Goal: Browse casually: Explore the website without a specific task or goal

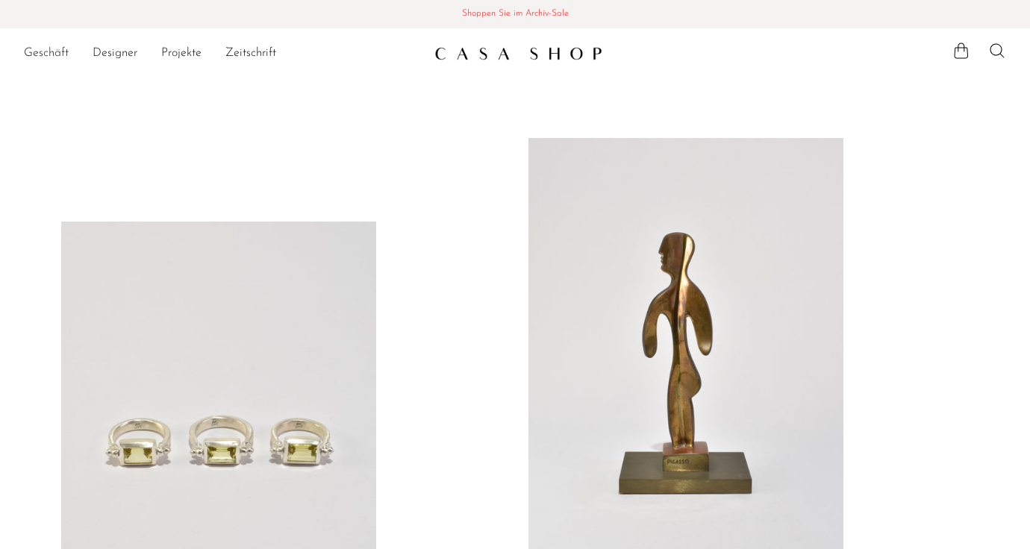
click at [48, 52] on font "Geschäft" at bounding box center [46, 53] width 45 height 12
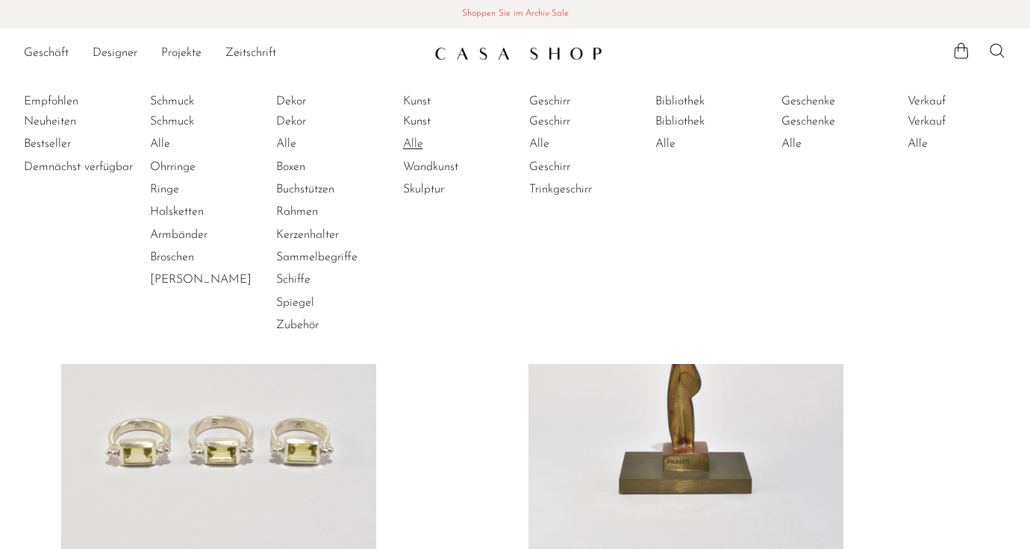
click at [413, 144] on font "Alle" at bounding box center [413, 144] width 20 height 12
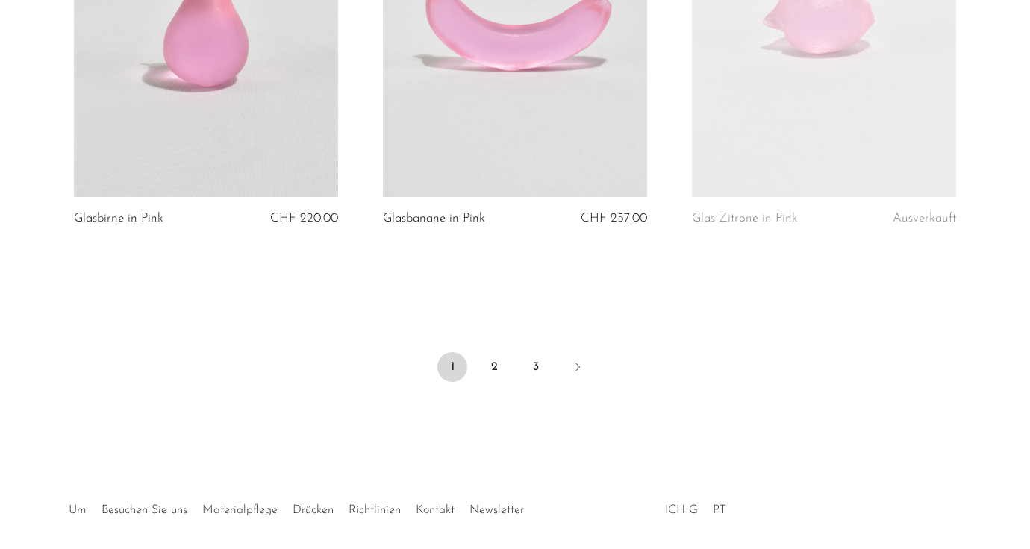
scroll to position [5230, 0]
click at [498, 350] on link "2" at bounding box center [494, 365] width 30 height 30
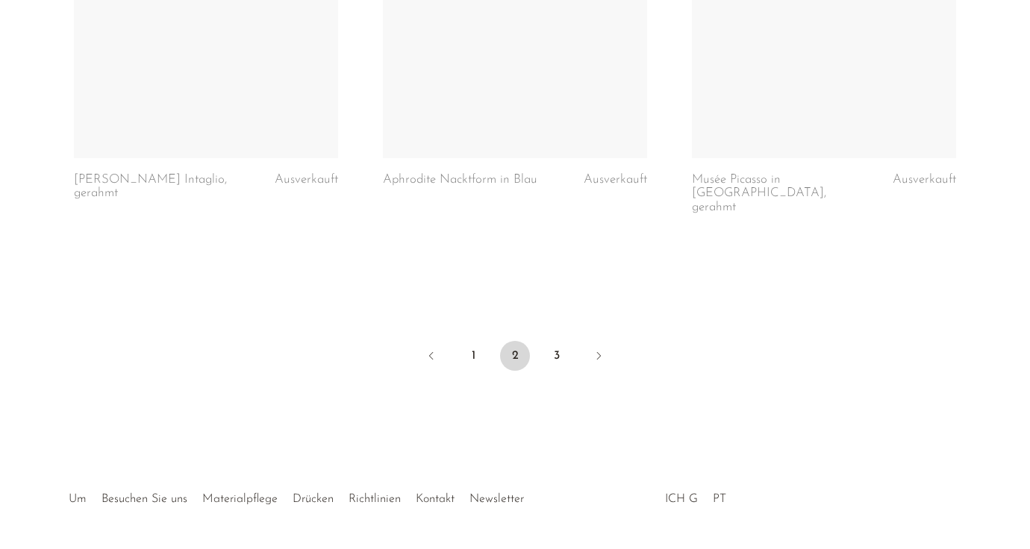
scroll to position [5322, 0]
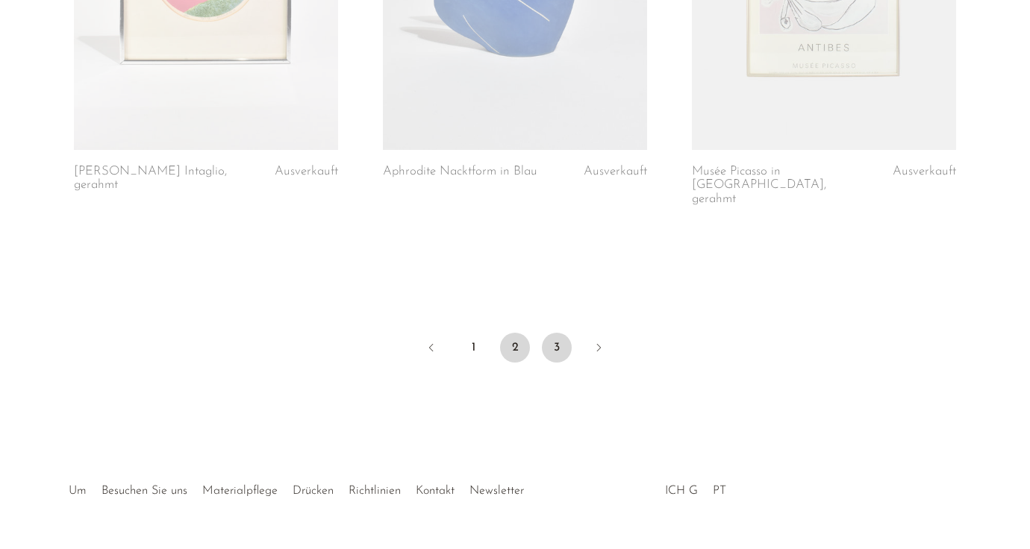
click at [557, 342] on font "3" at bounding box center [557, 348] width 6 height 12
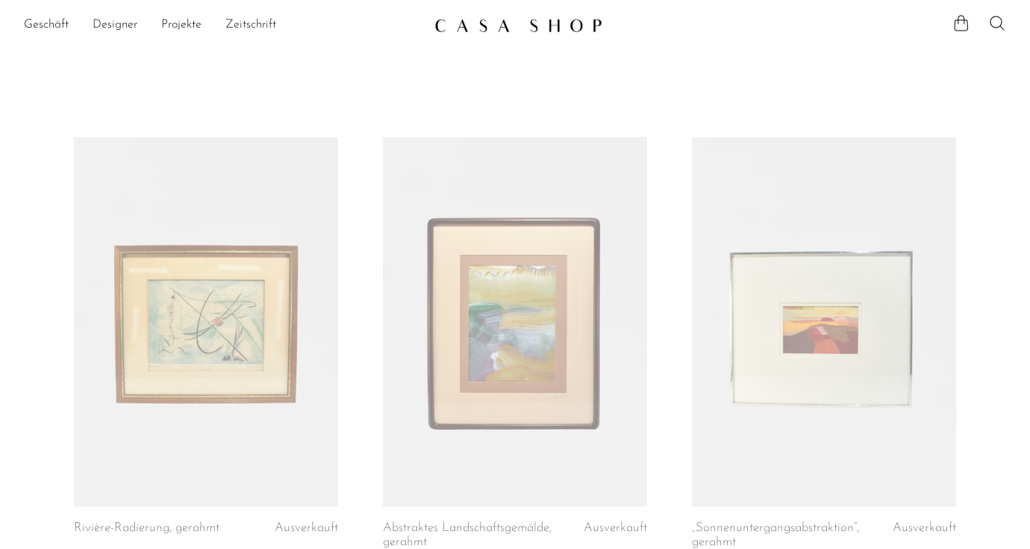
click at [250, 19] on font "Zeitschrift" at bounding box center [250, 25] width 51 height 12
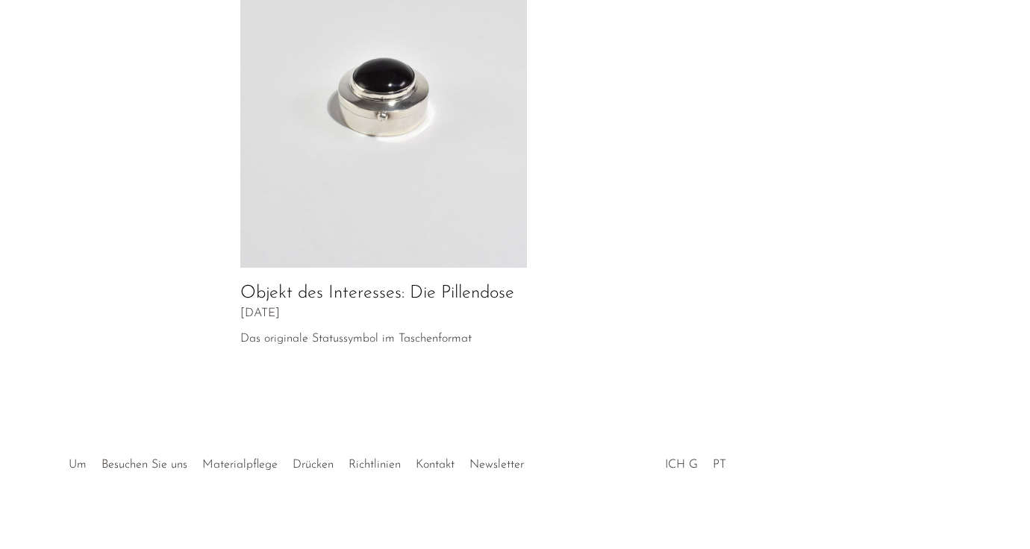
scroll to position [806, 0]
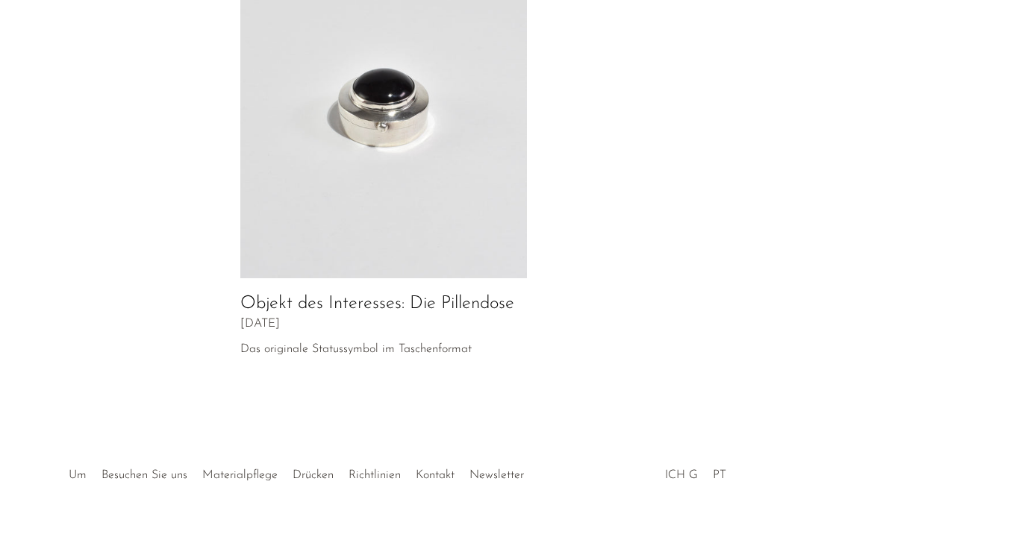
click at [357, 90] on img at bounding box center [383, 100] width 287 height 358
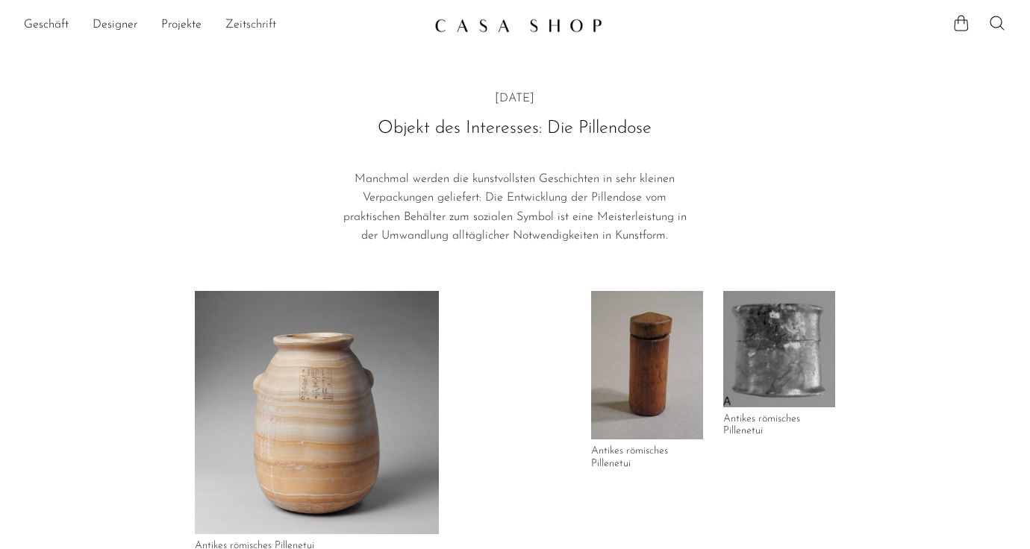
click at [243, 24] on font "Zeitschrift" at bounding box center [250, 25] width 51 height 12
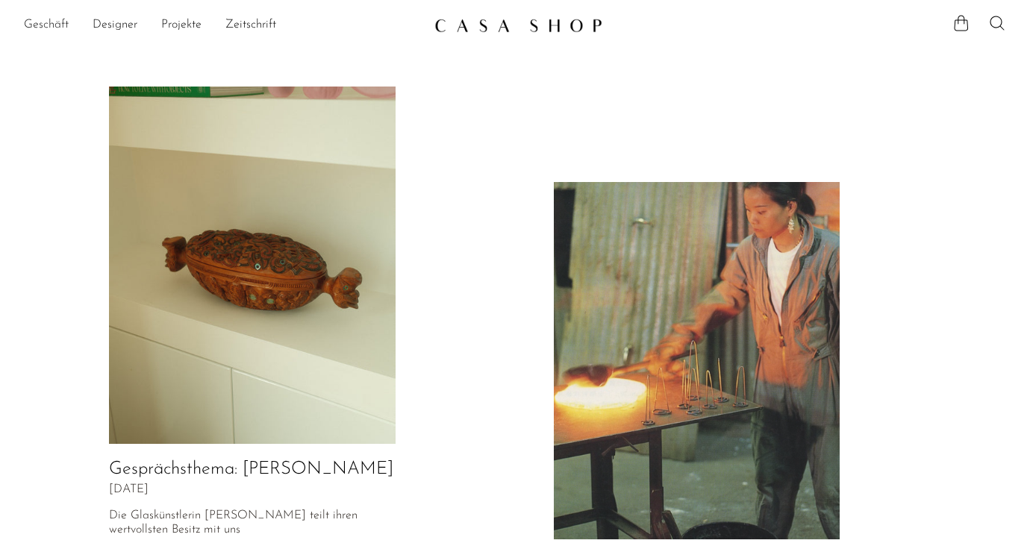
click at [44, 27] on font "Geschäft" at bounding box center [46, 25] width 45 height 12
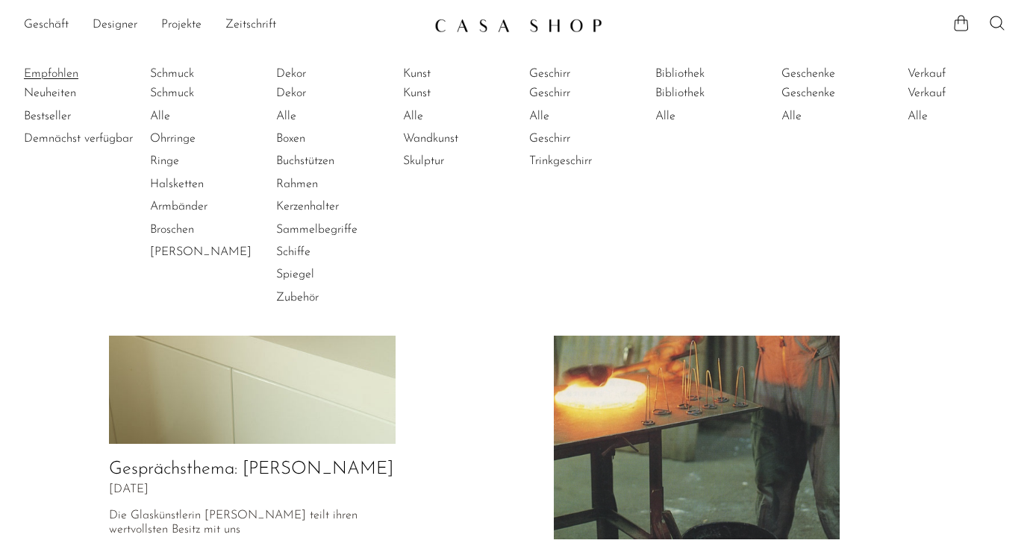
click at [53, 71] on font "Empfohlen" at bounding box center [51, 74] width 54 height 12
click at [60, 96] on font "Neuheiten" at bounding box center [50, 93] width 52 height 12
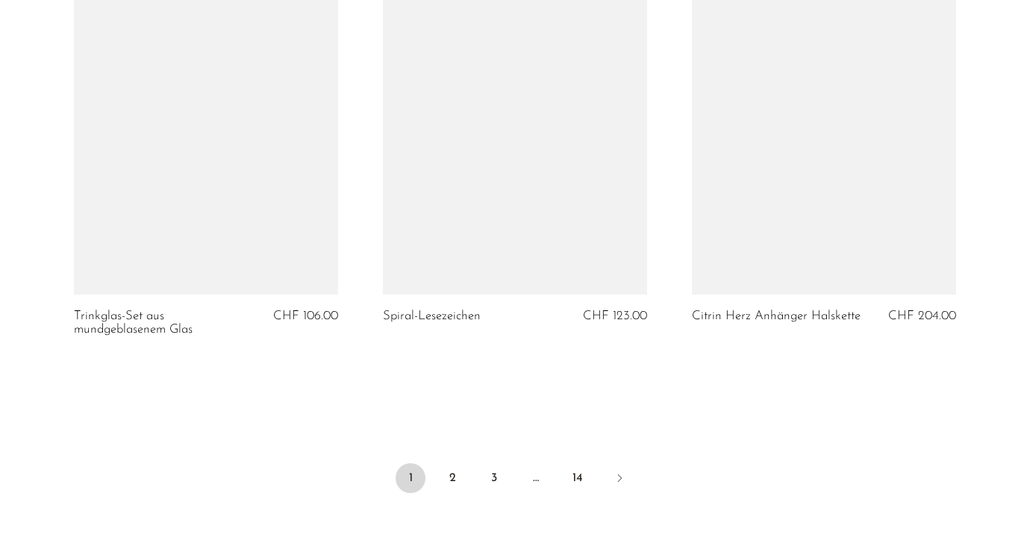
scroll to position [5288, 0]
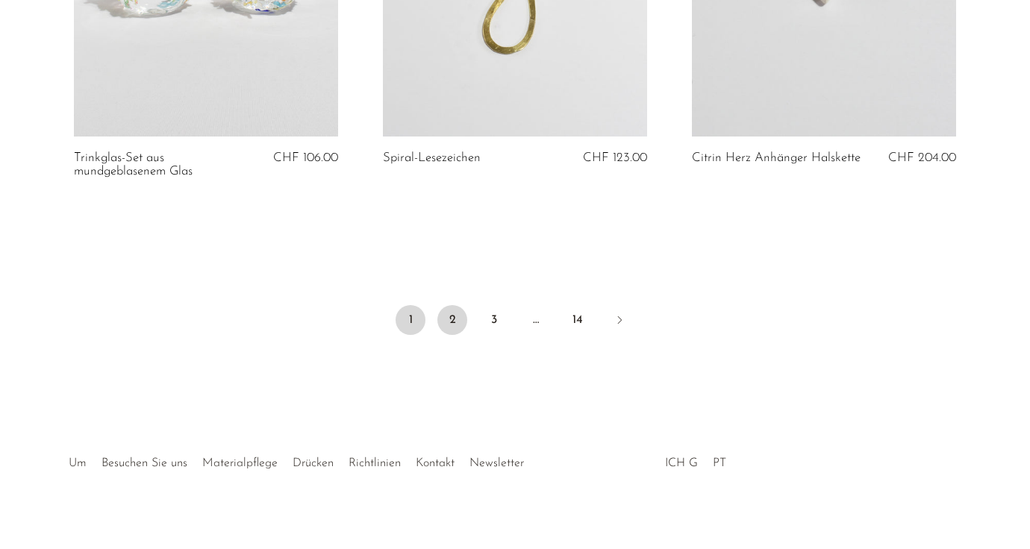
click at [458, 305] on link "2" at bounding box center [452, 320] width 30 height 30
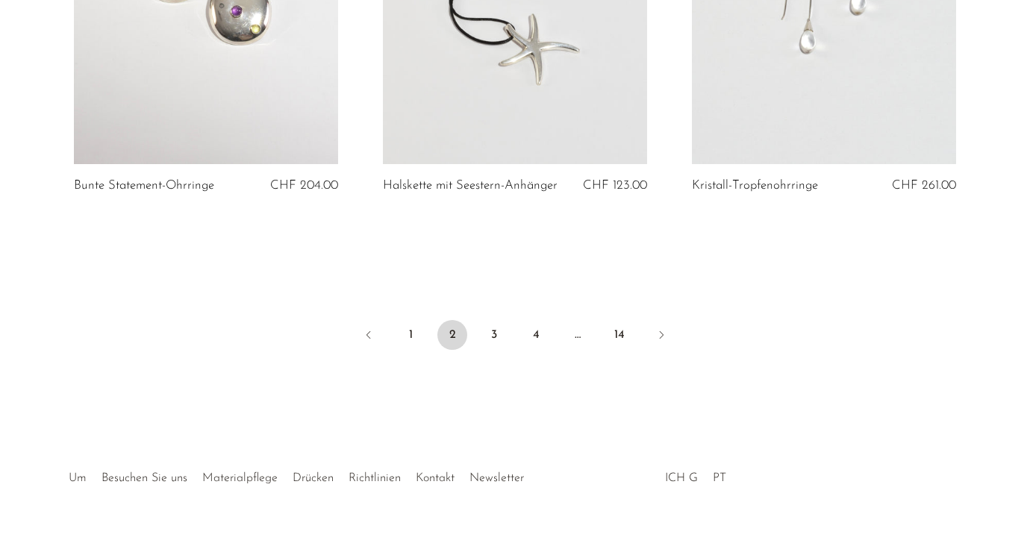
scroll to position [5234, 0]
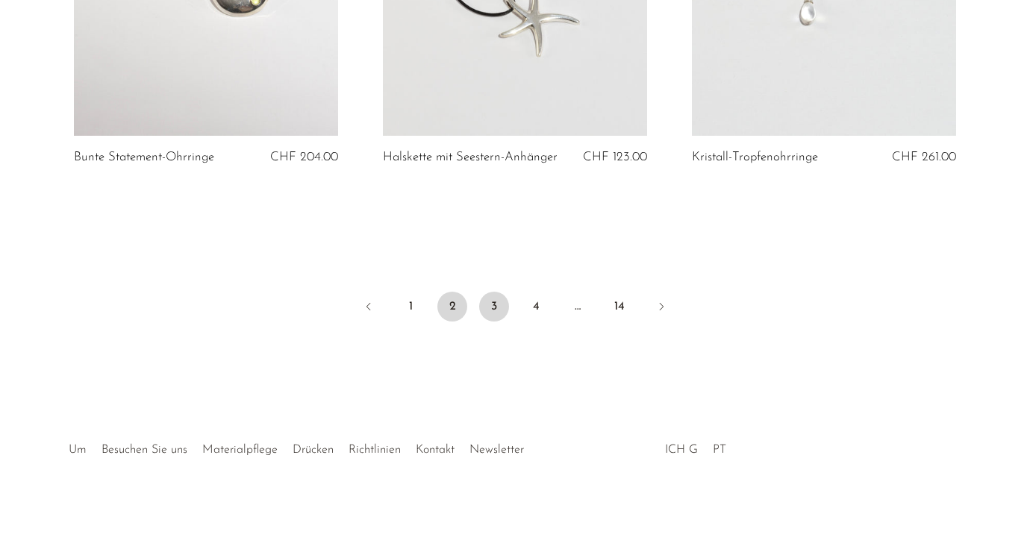
click at [498, 308] on link "3" at bounding box center [494, 307] width 30 height 30
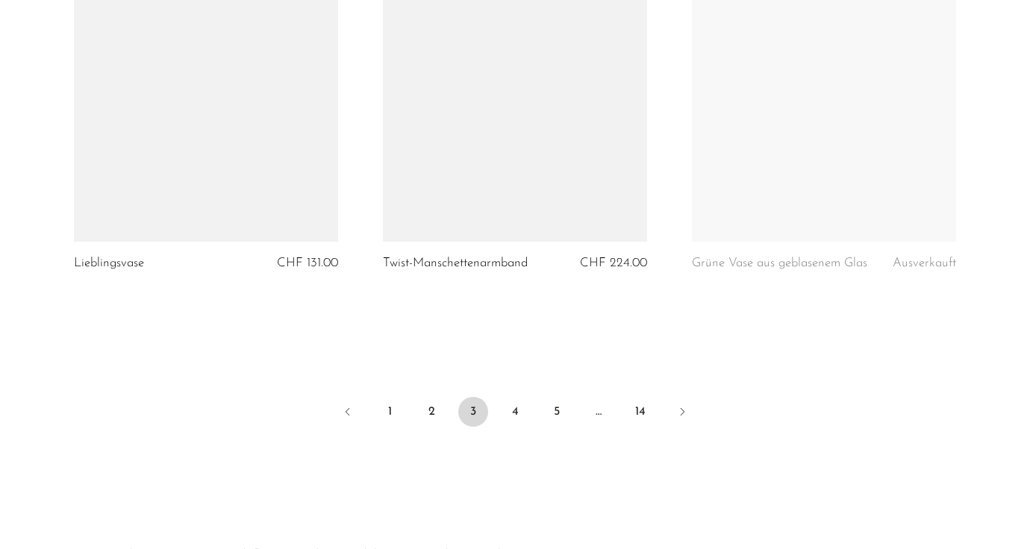
scroll to position [5219, 0]
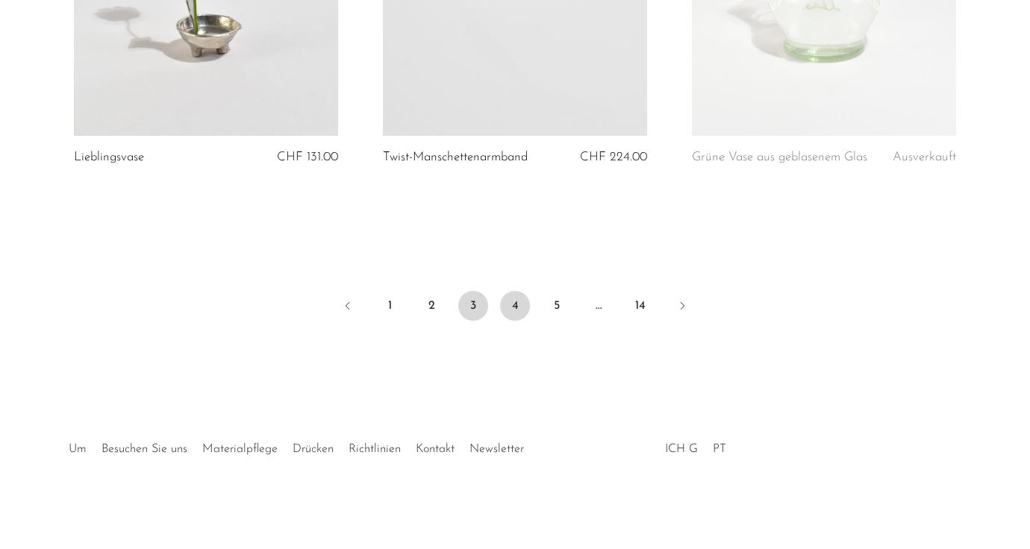
click at [526, 308] on link "4" at bounding box center [515, 306] width 30 height 30
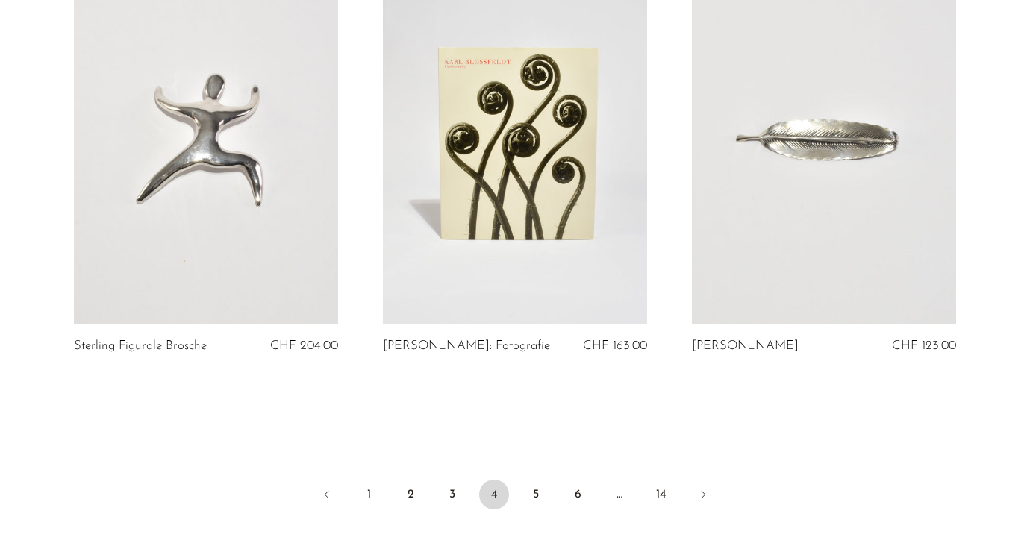
scroll to position [5072, 0]
click at [529, 493] on link "5" at bounding box center [536, 496] width 30 height 30
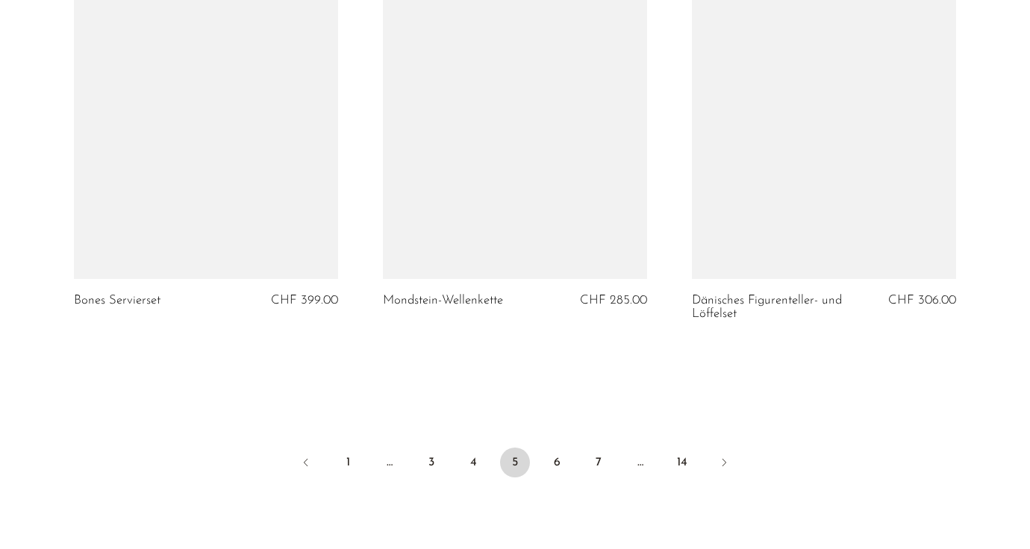
scroll to position [5251, 0]
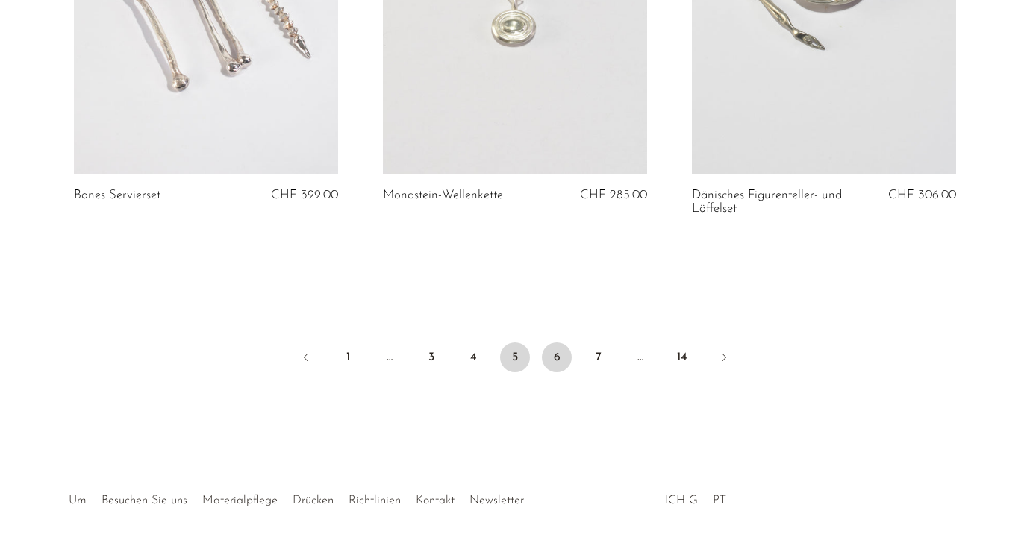
click at [558, 351] on font "6" at bounding box center [557, 357] width 7 height 12
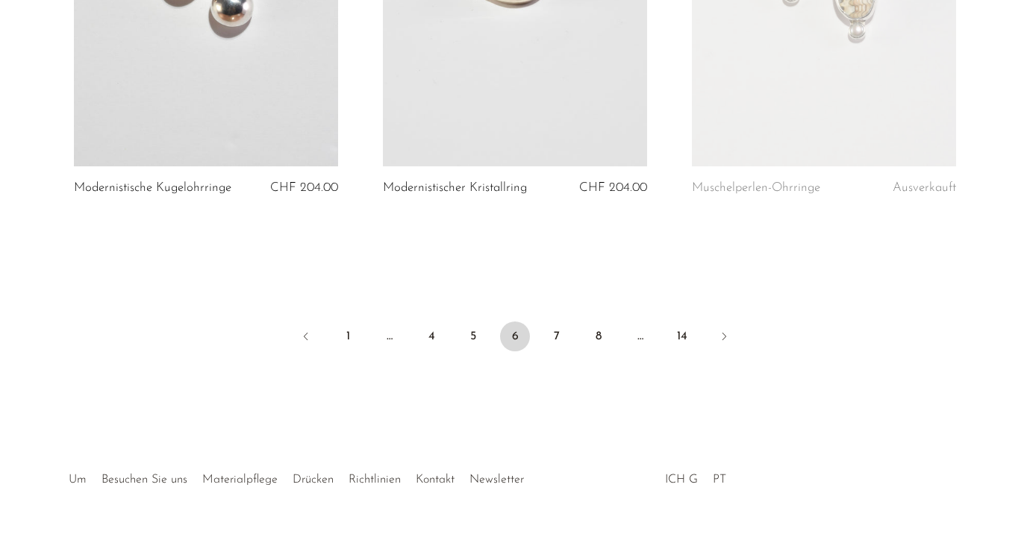
scroll to position [5261, 0]
click at [554, 319] on link "7" at bounding box center [557, 334] width 30 height 30
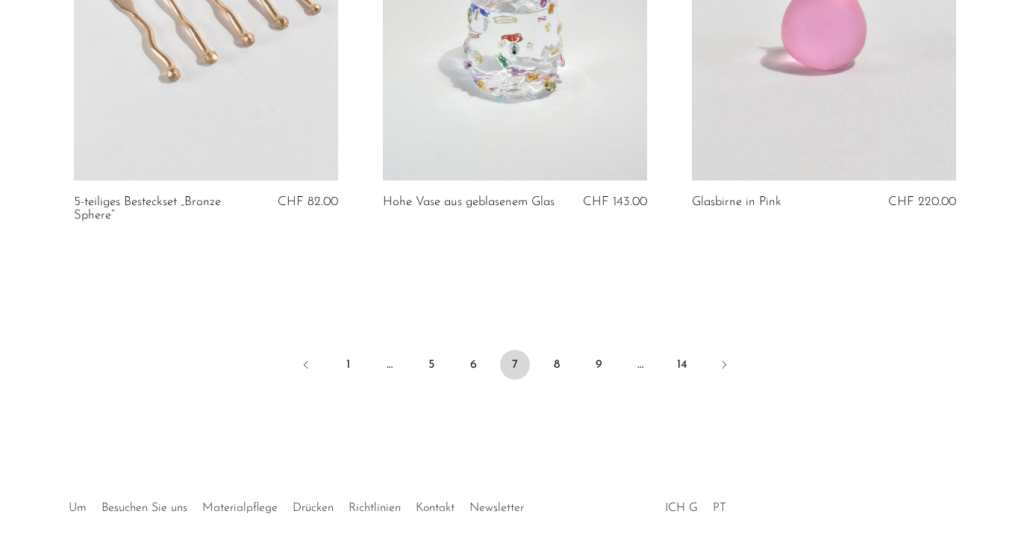
scroll to position [5199, 0]
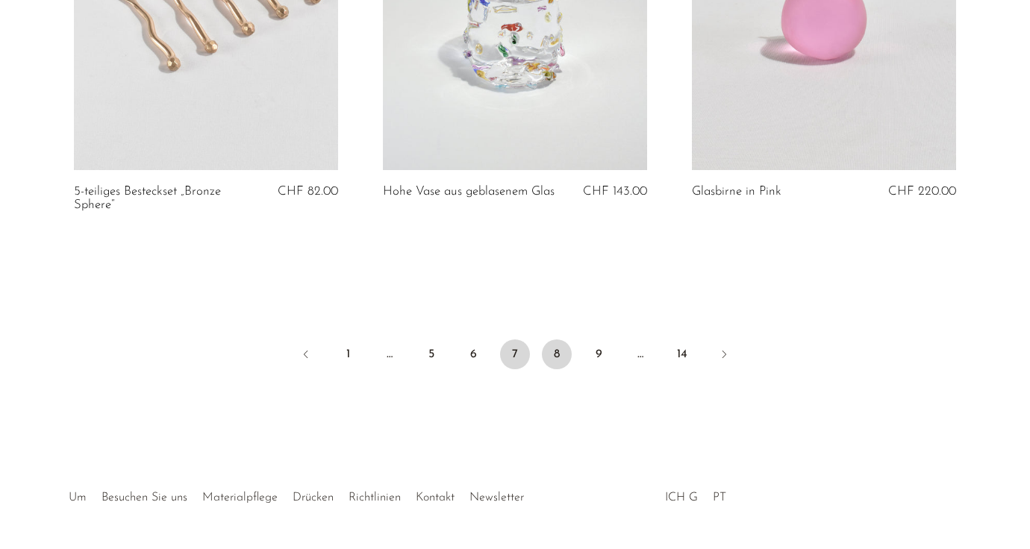
click at [555, 360] on font "8" at bounding box center [557, 354] width 6 height 12
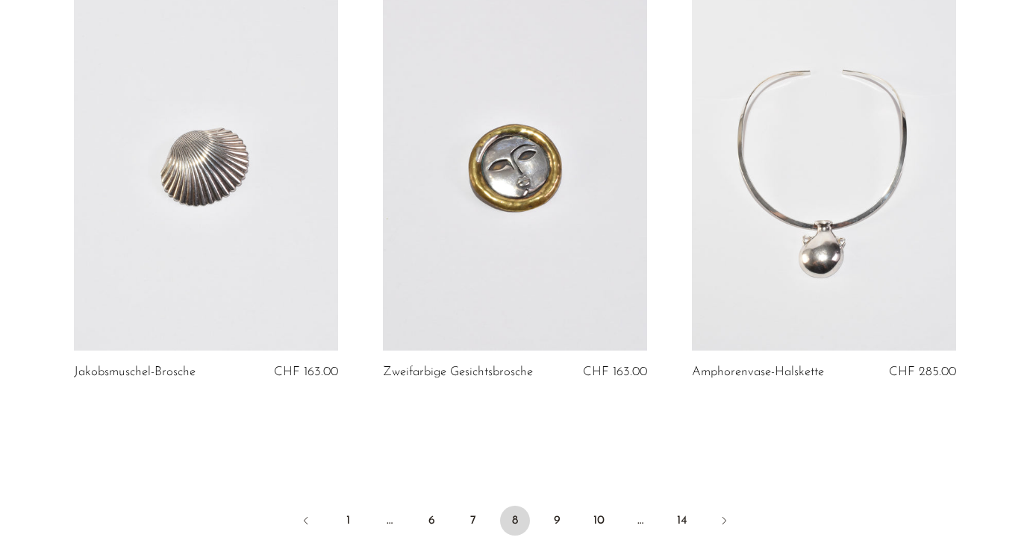
scroll to position [5104, 0]
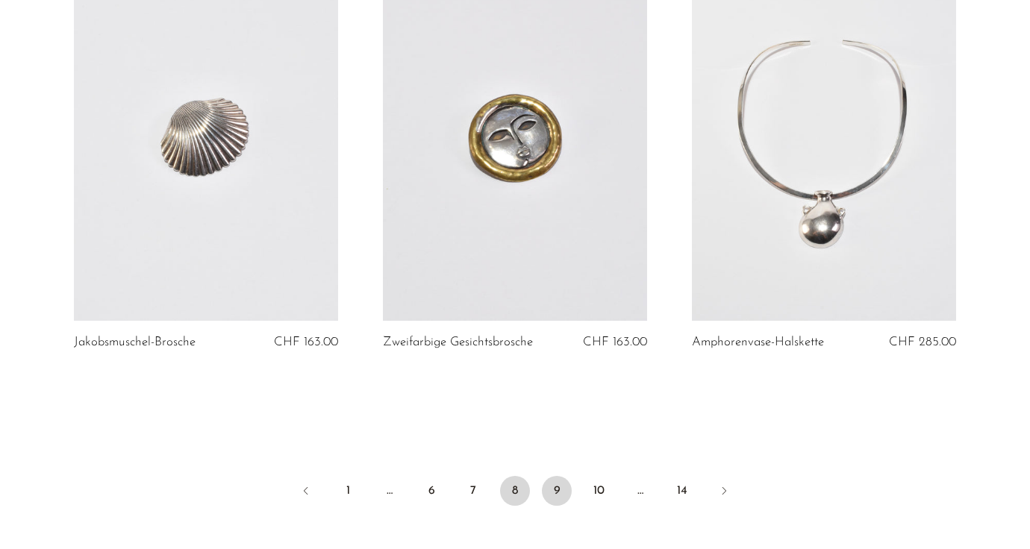
click at [563, 489] on link "9" at bounding box center [557, 491] width 30 height 30
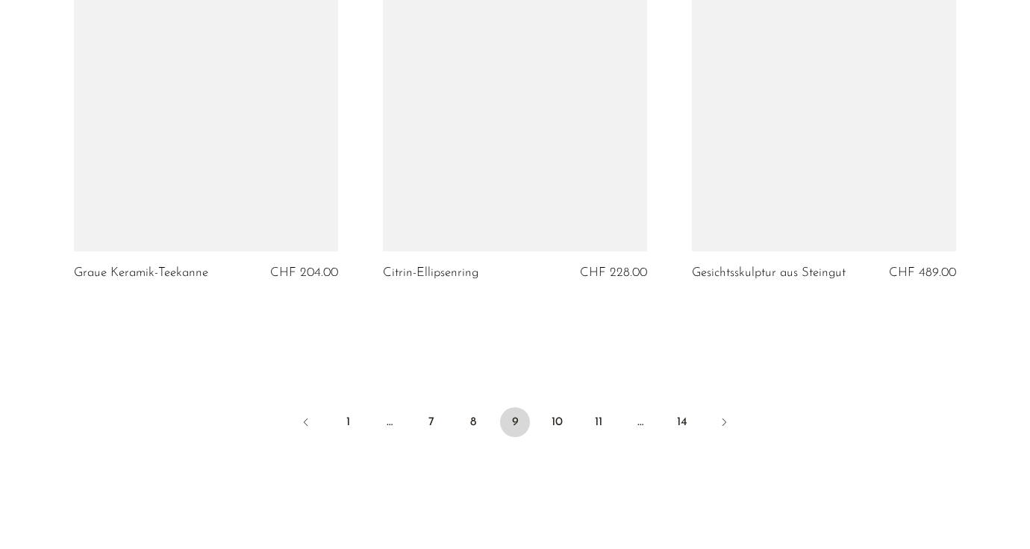
scroll to position [5134, 0]
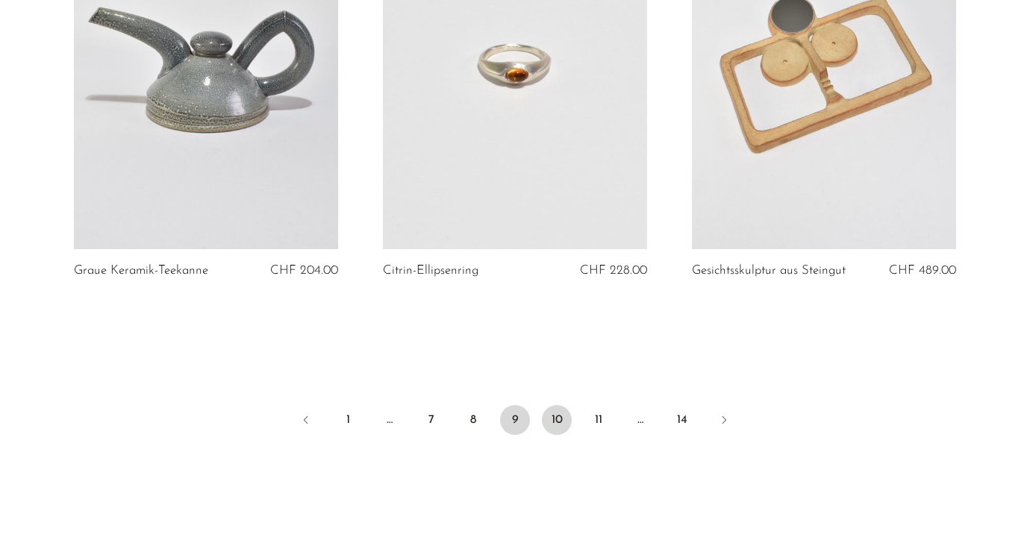
click at [563, 405] on link "10" at bounding box center [557, 420] width 30 height 30
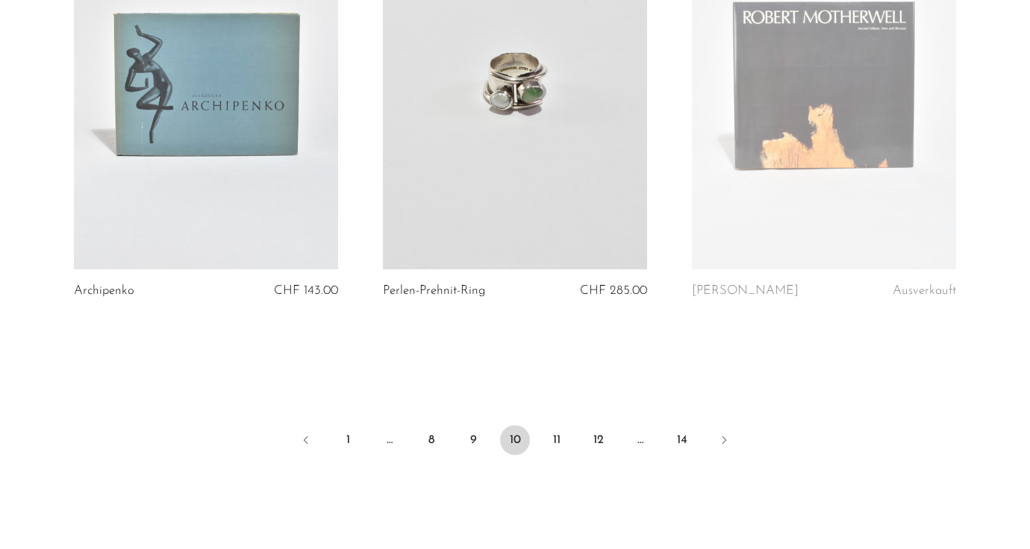
scroll to position [5163, 0]
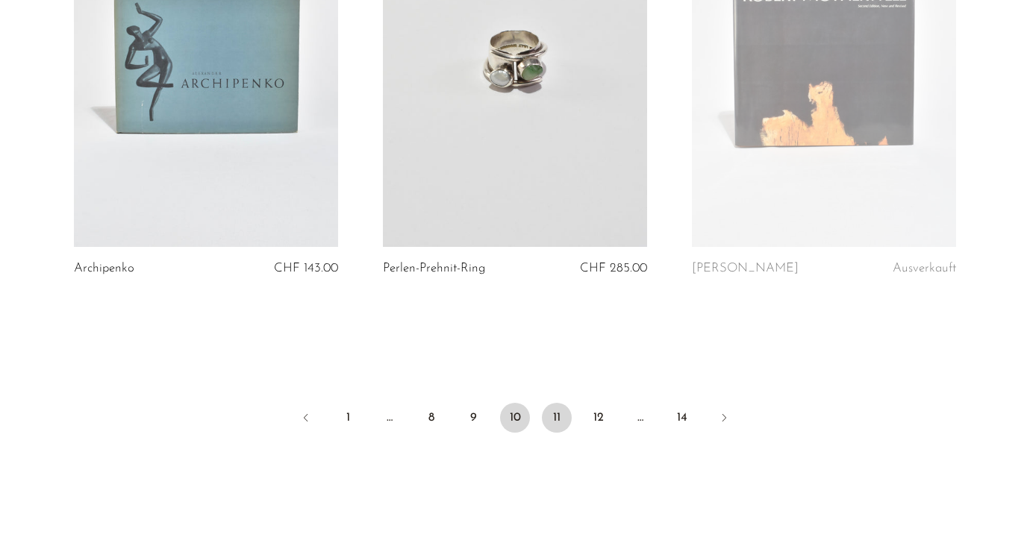
click at [553, 425] on link "11" at bounding box center [557, 418] width 30 height 30
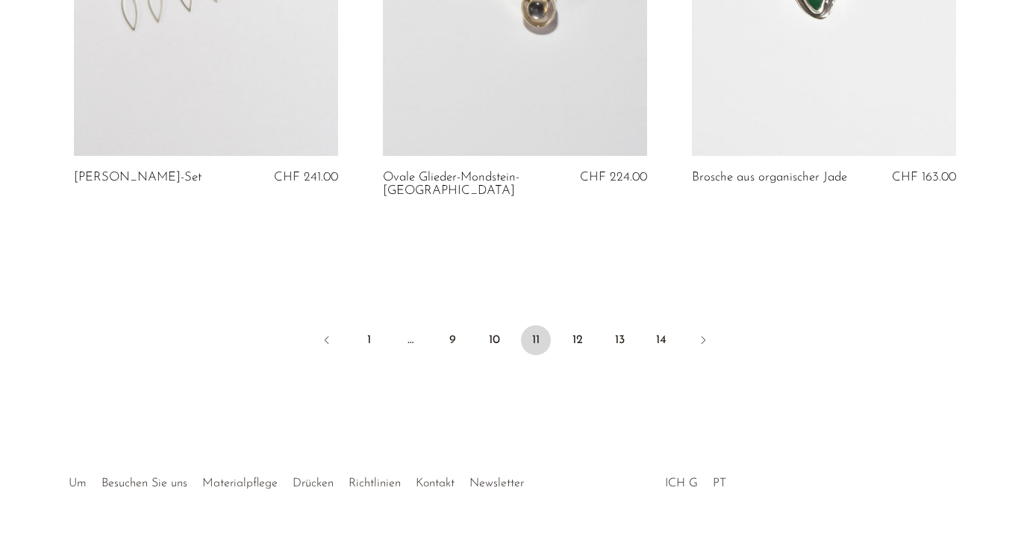
scroll to position [5283, 0]
click at [575, 334] on font "12" at bounding box center [577, 340] width 10 height 12
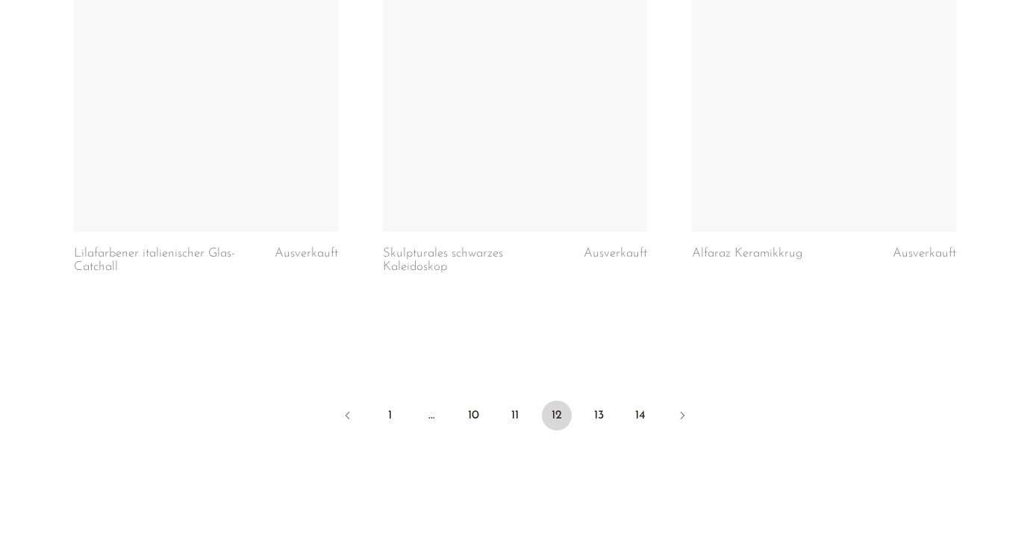
scroll to position [5193, 0]
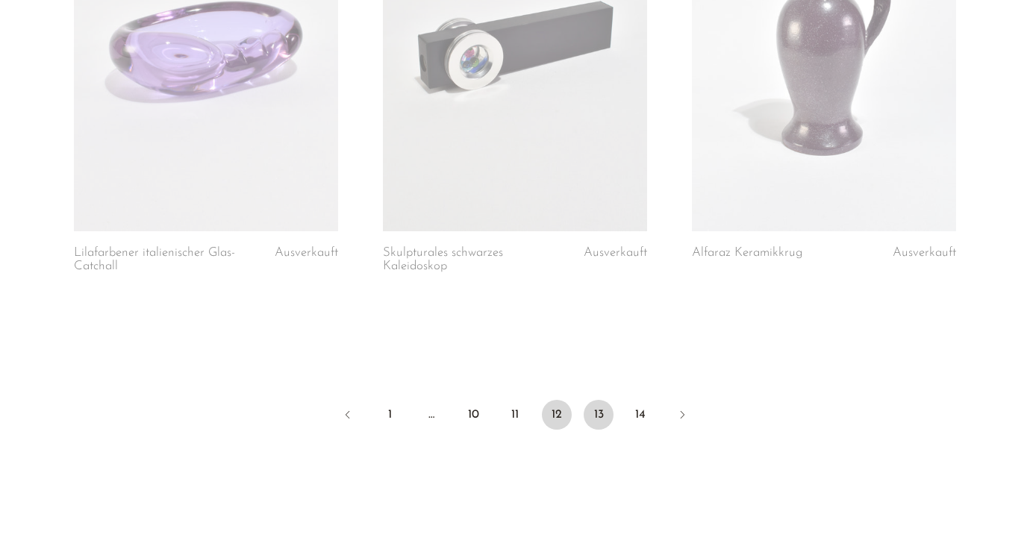
click at [598, 409] on font "13" at bounding box center [599, 415] width 10 height 12
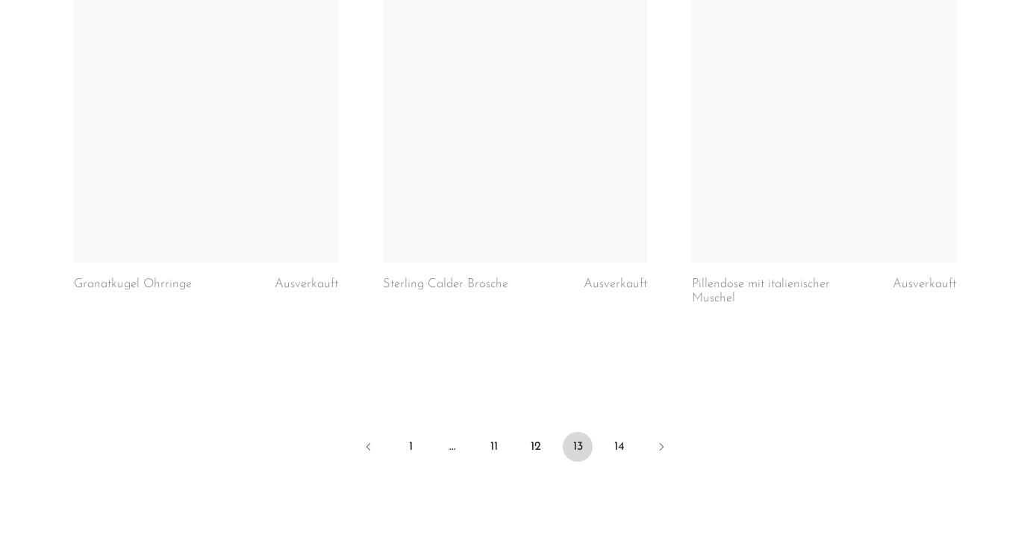
scroll to position [5163, 0]
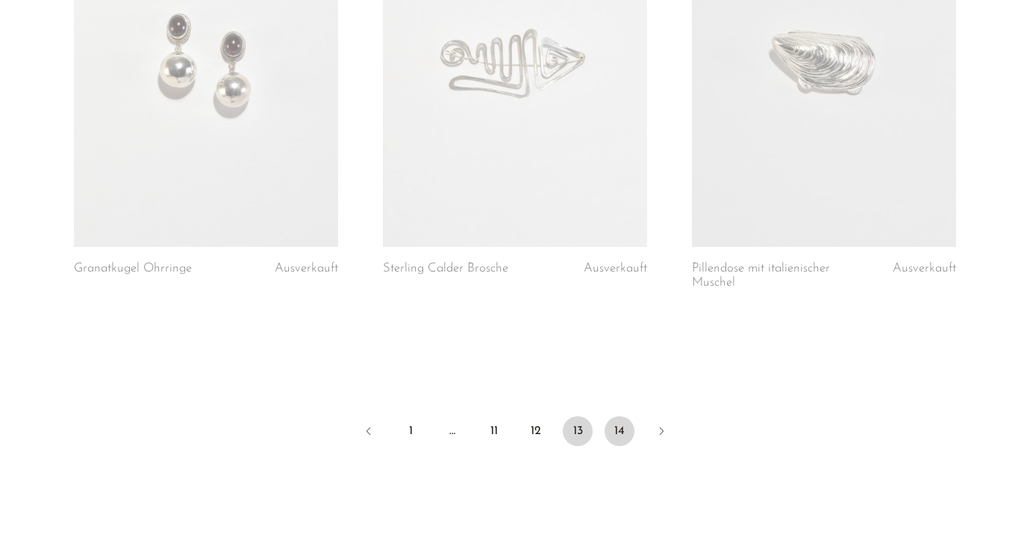
click at [619, 431] on font "14" at bounding box center [619, 431] width 10 height 12
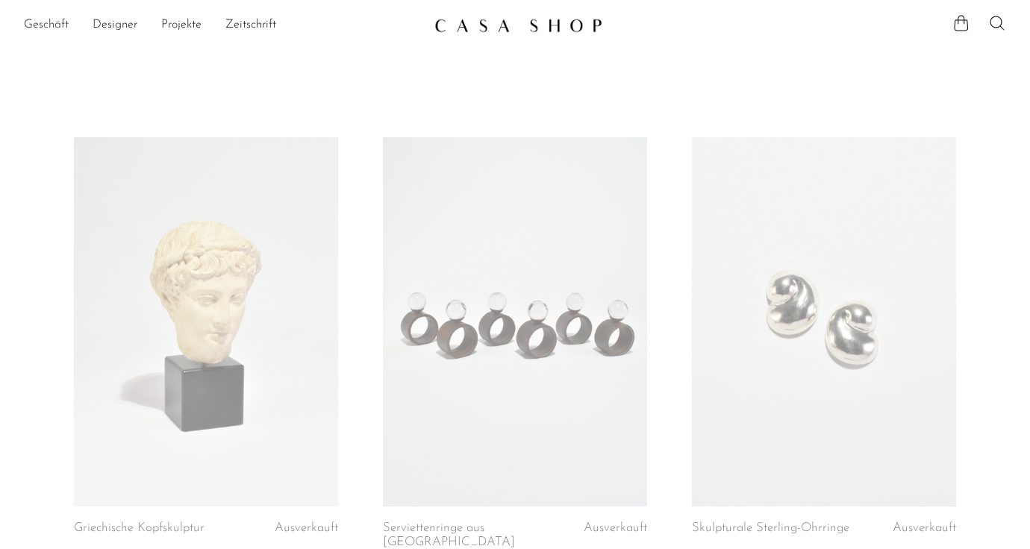
click at [51, 24] on font "Geschäft" at bounding box center [46, 25] width 45 height 12
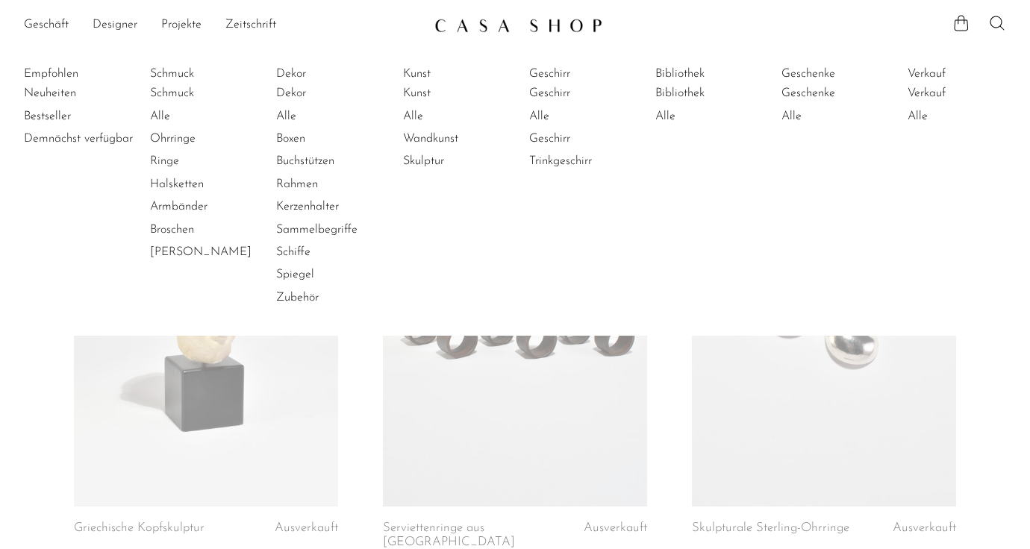
click at [99, 148] on li "Demnächst verfügbar" at bounding box center [80, 139] width 112 height 22
click at [101, 139] on font "Demnächst verfügbar" at bounding box center [78, 139] width 109 height 12
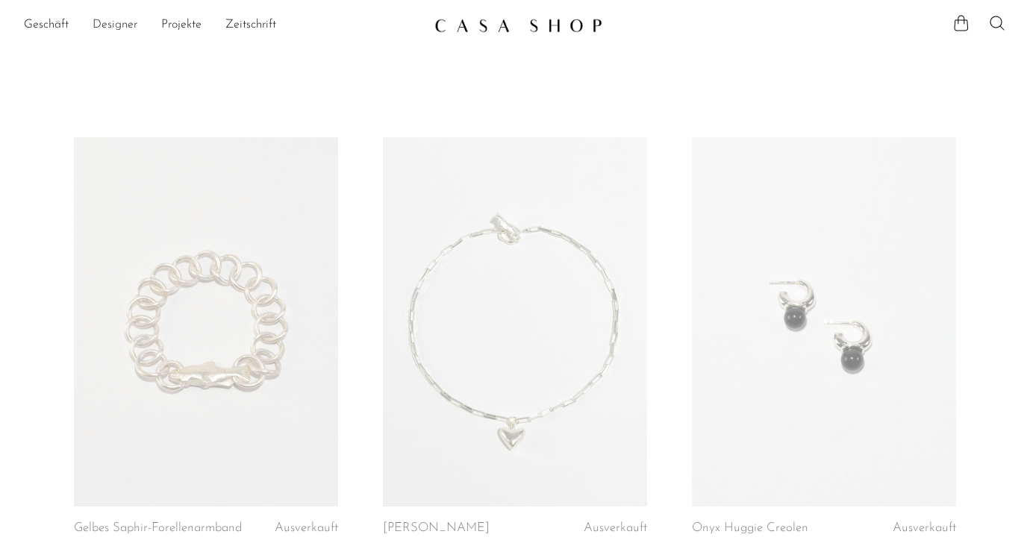
click at [113, 16] on link "Designer" at bounding box center [115, 25] width 45 height 19
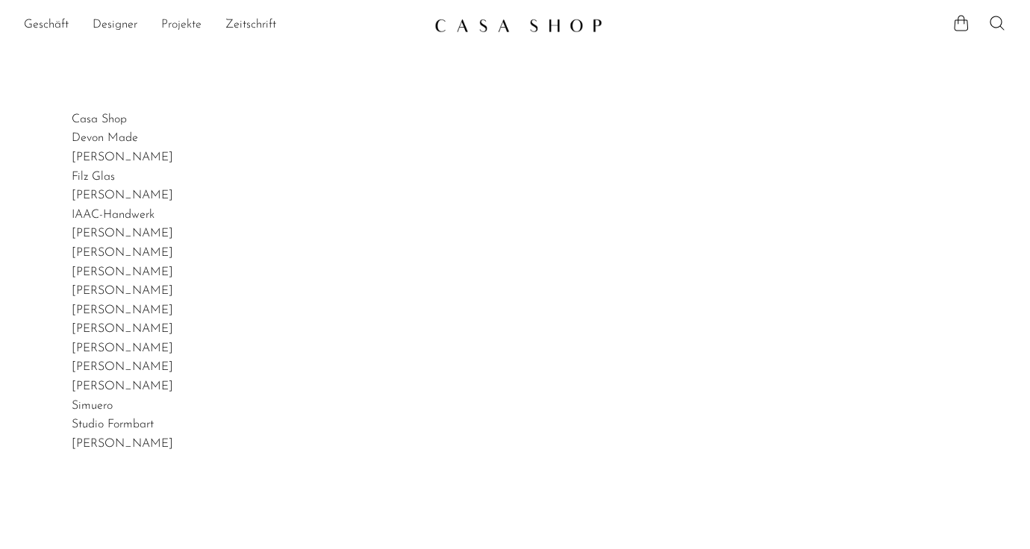
click at [177, 22] on font "Projekte" at bounding box center [181, 25] width 40 height 12
click at [233, 26] on font "Zeitschrift" at bounding box center [250, 25] width 51 height 12
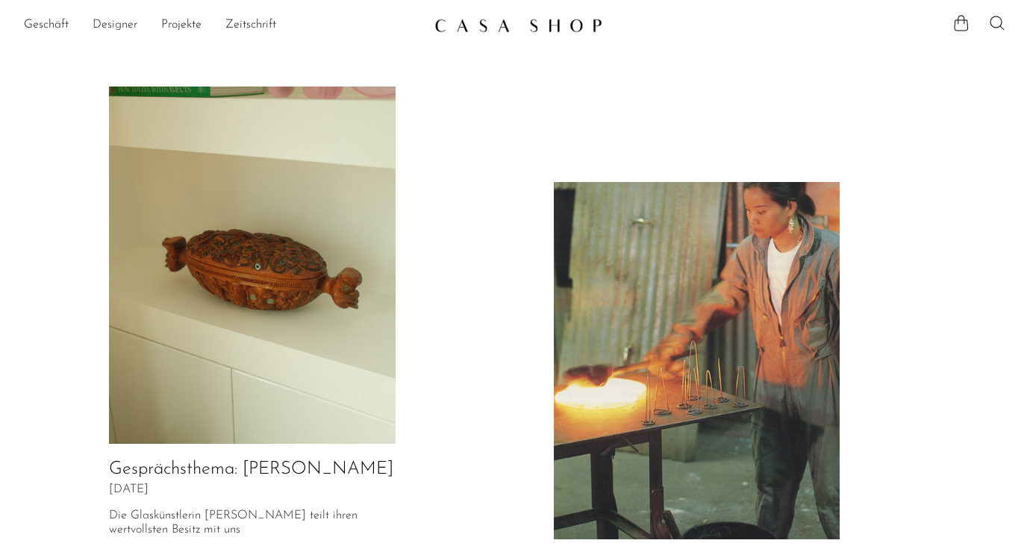
click at [111, 16] on link "Designer" at bounding box center [115, 25] width 45 height 19
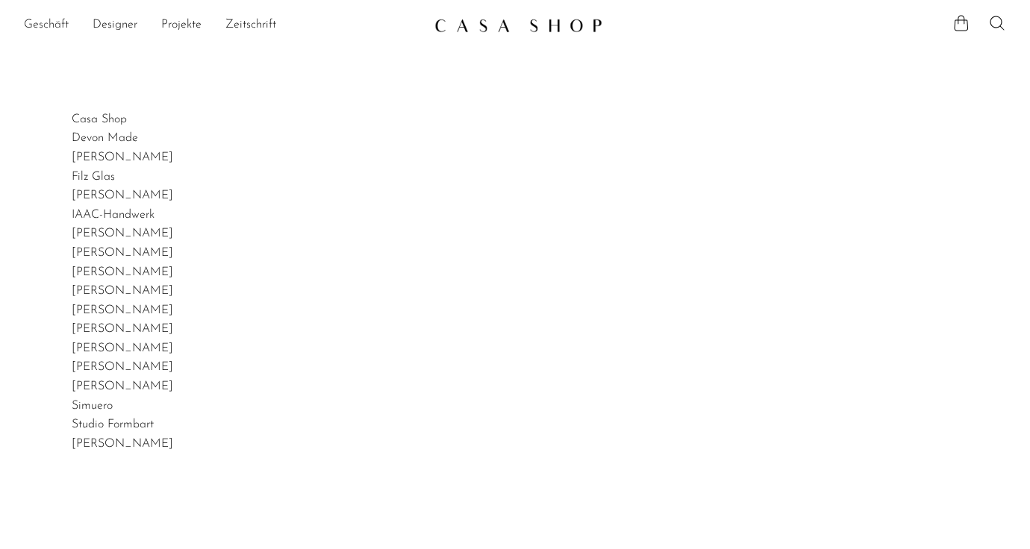
click at [63, 19] on font "Geschäft" at bounding box center [46, 25] width 45 height 12
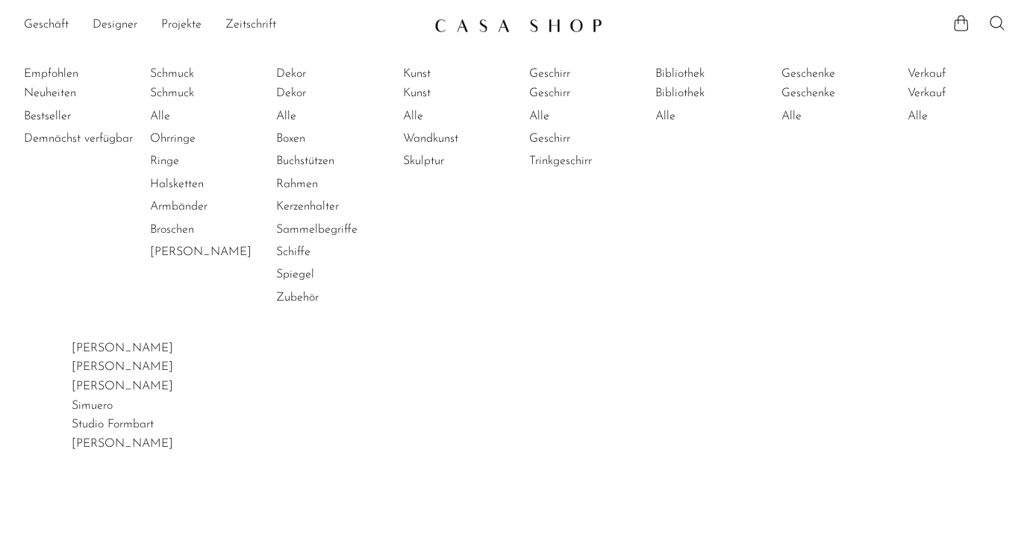
click at [201, 169] on li "Ringe" at bounding box center [206, 161] width 112 height 22
click at [313, 184] on font "Rahmen" at bounding box center [297, 184] width 42 height 12
